Goal: Find specific page/section: Find specific page/section

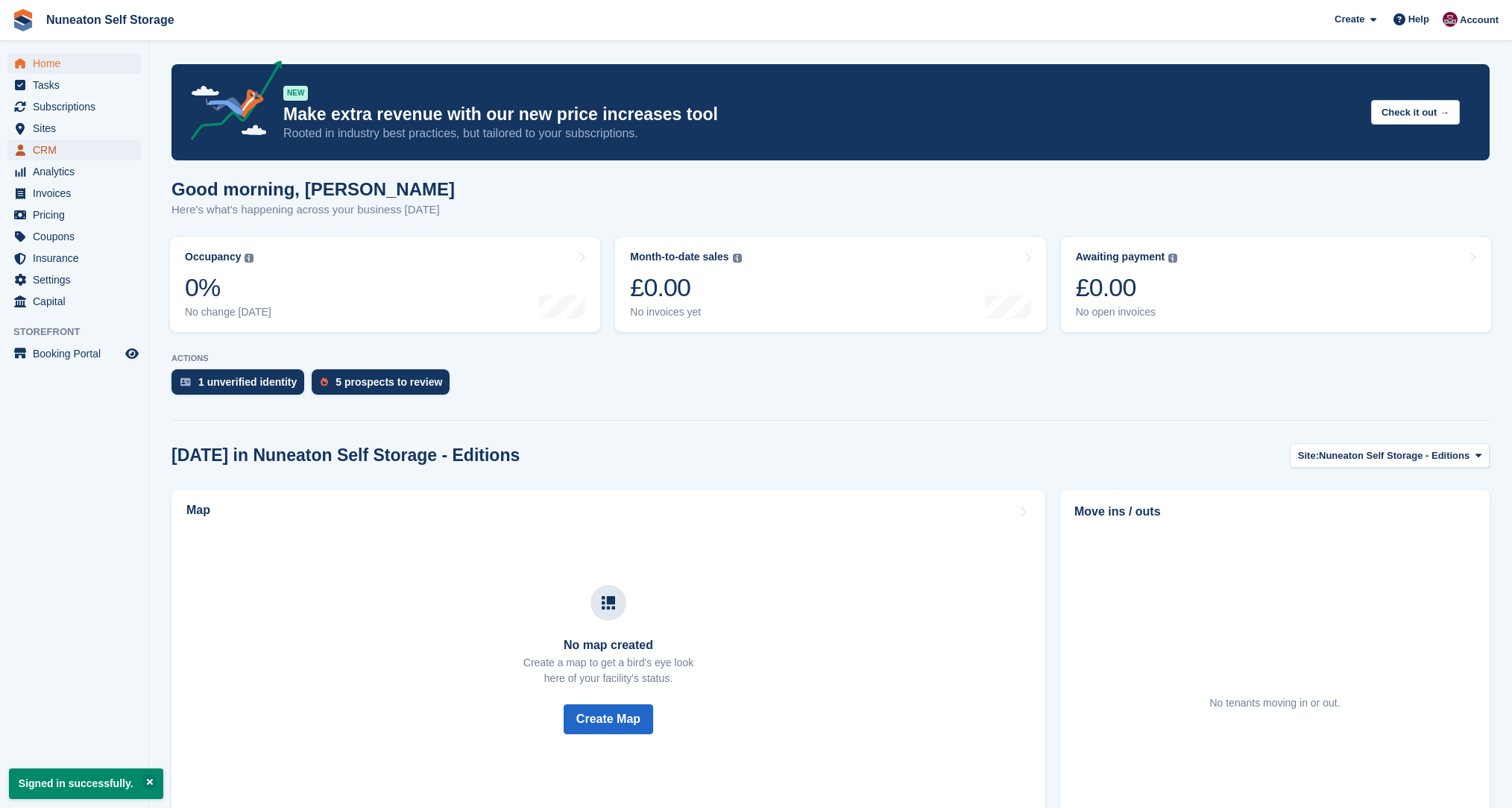
click at [51, 148] on span "CRM" at bounding box center [77, 149] width 89 height 21
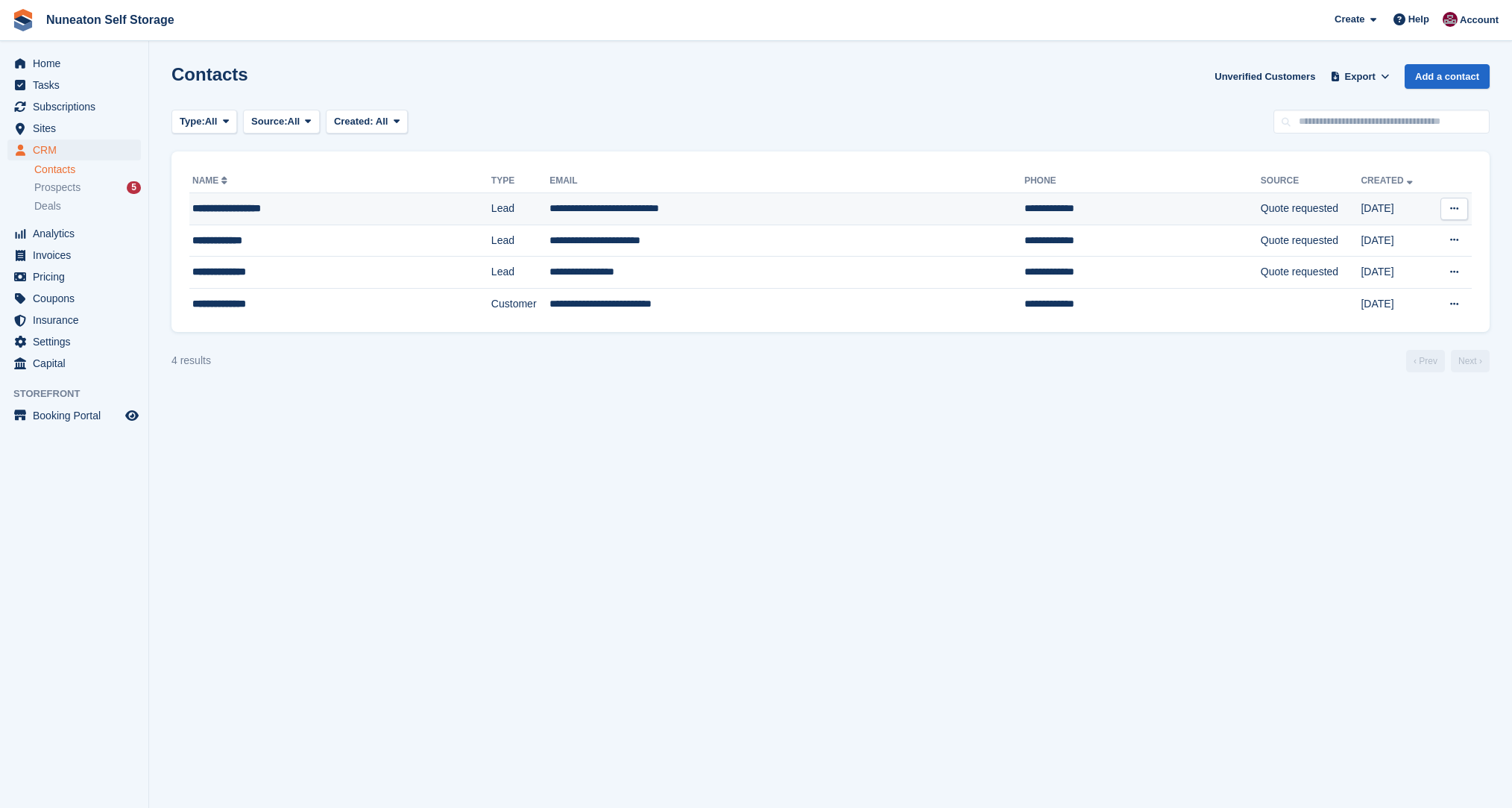
click at [244, 209] on div "**********" at bounding box center [308, 208] width 231 height 16
